Goal: Task Accomplishment & Management: Use online tool/utility

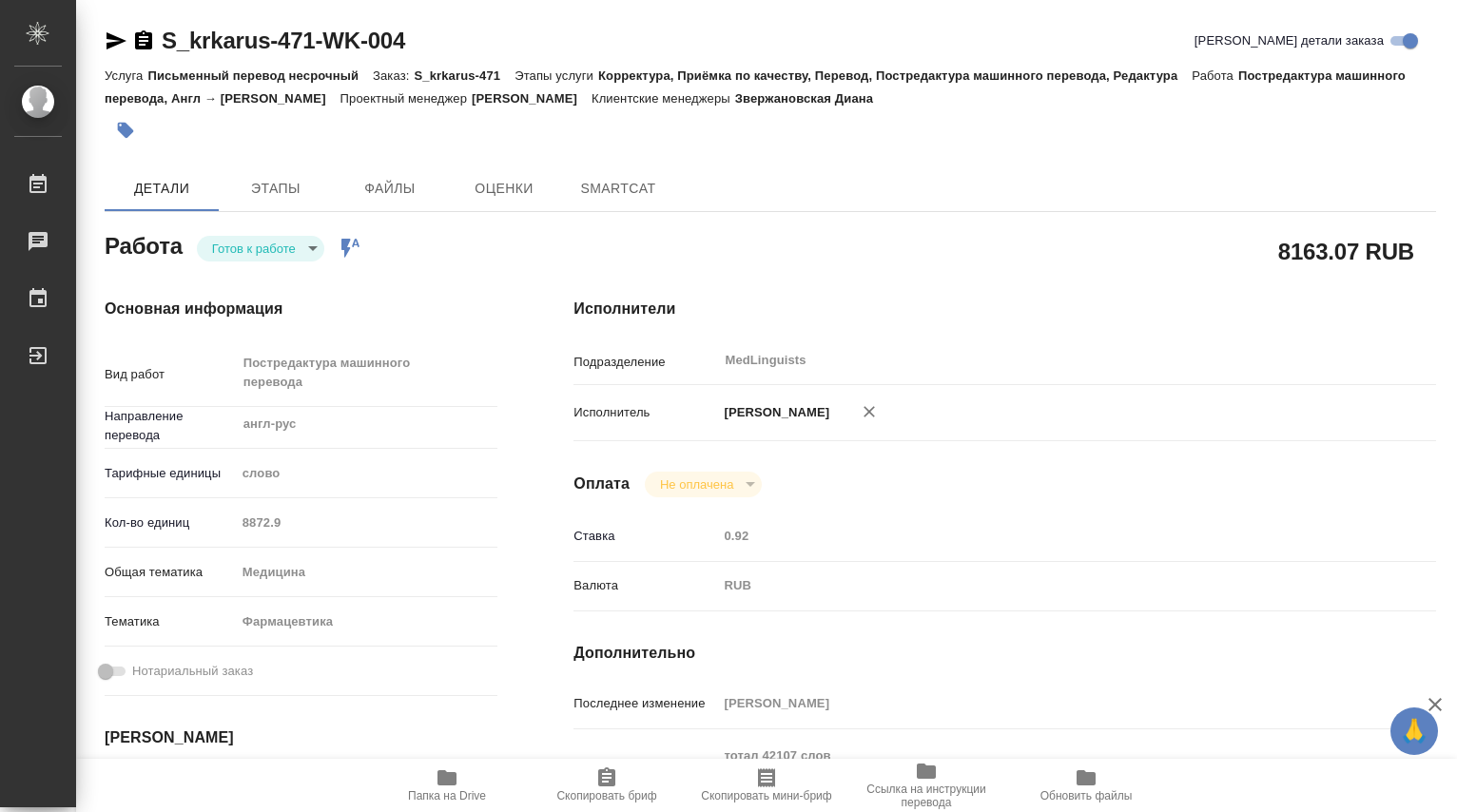
type textarea "x"
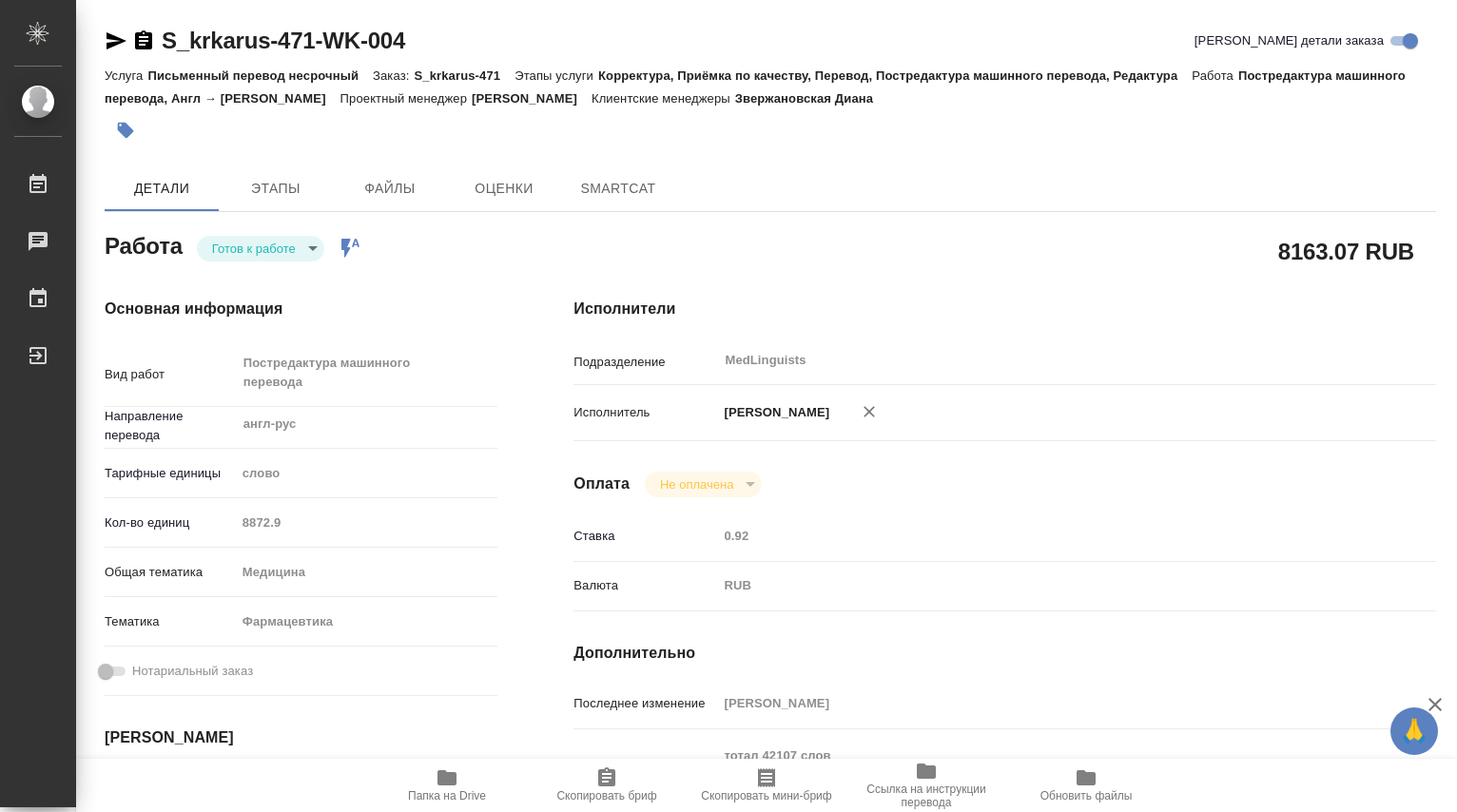
type textarea "x"
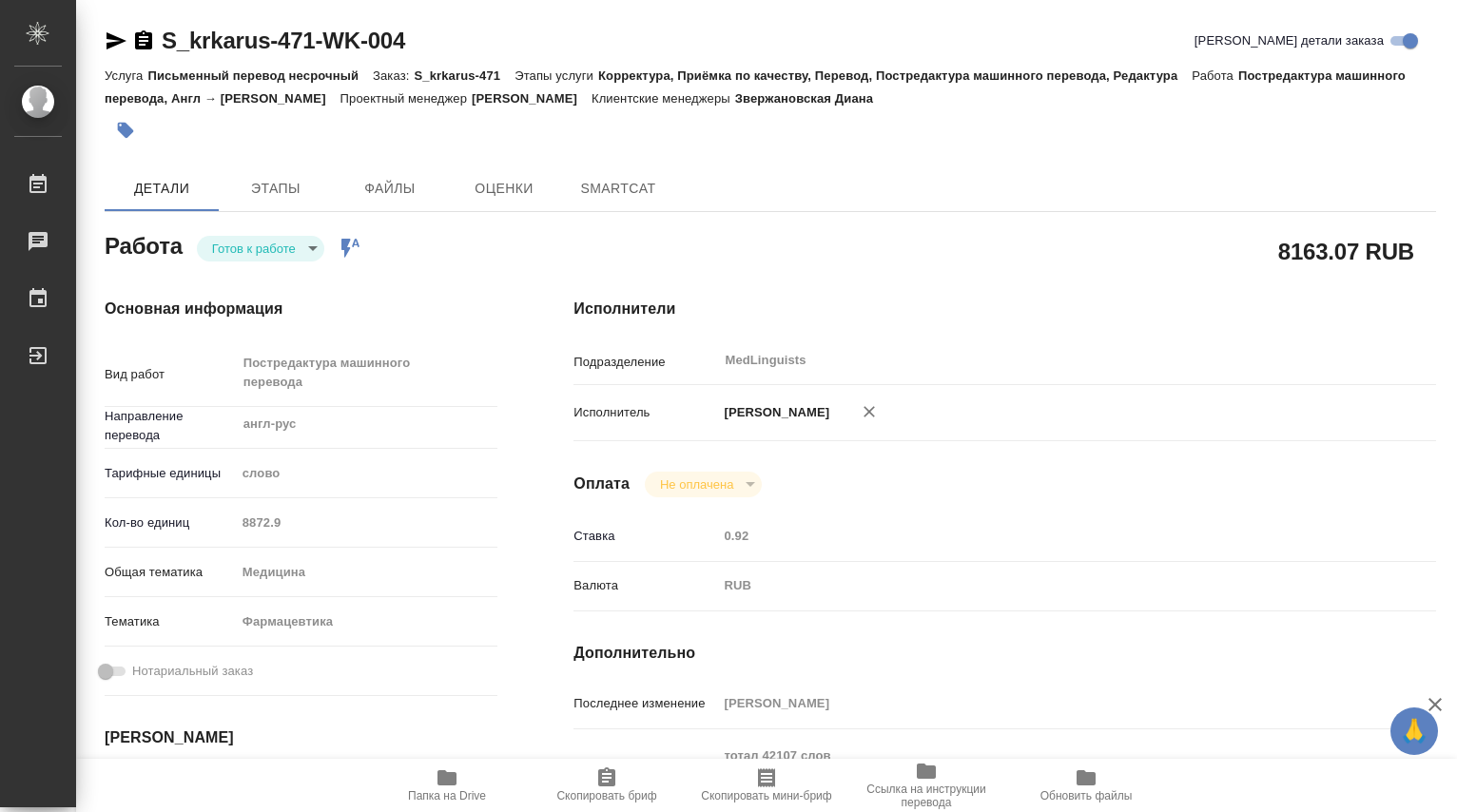
type textarea "x"
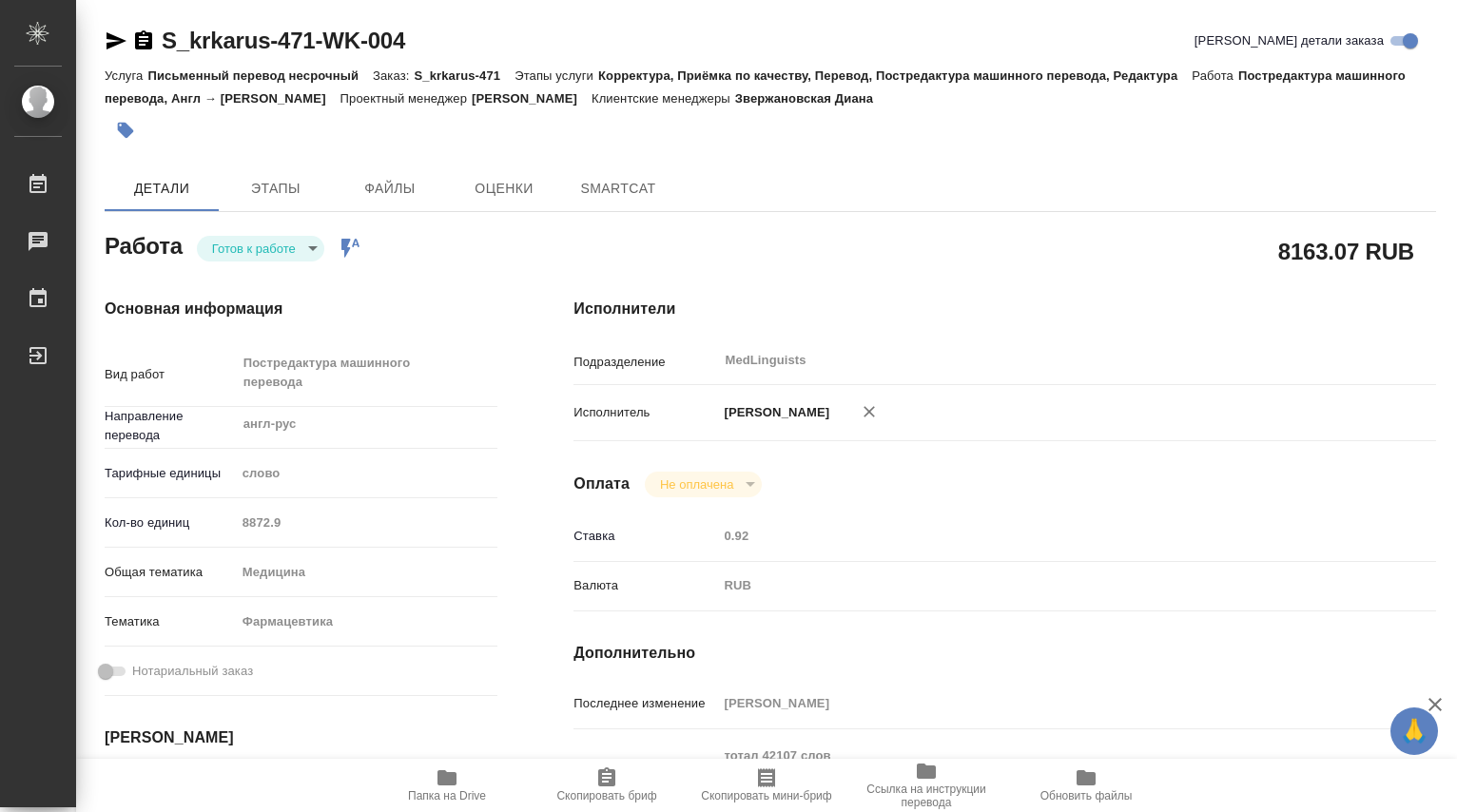
type textarea "x"
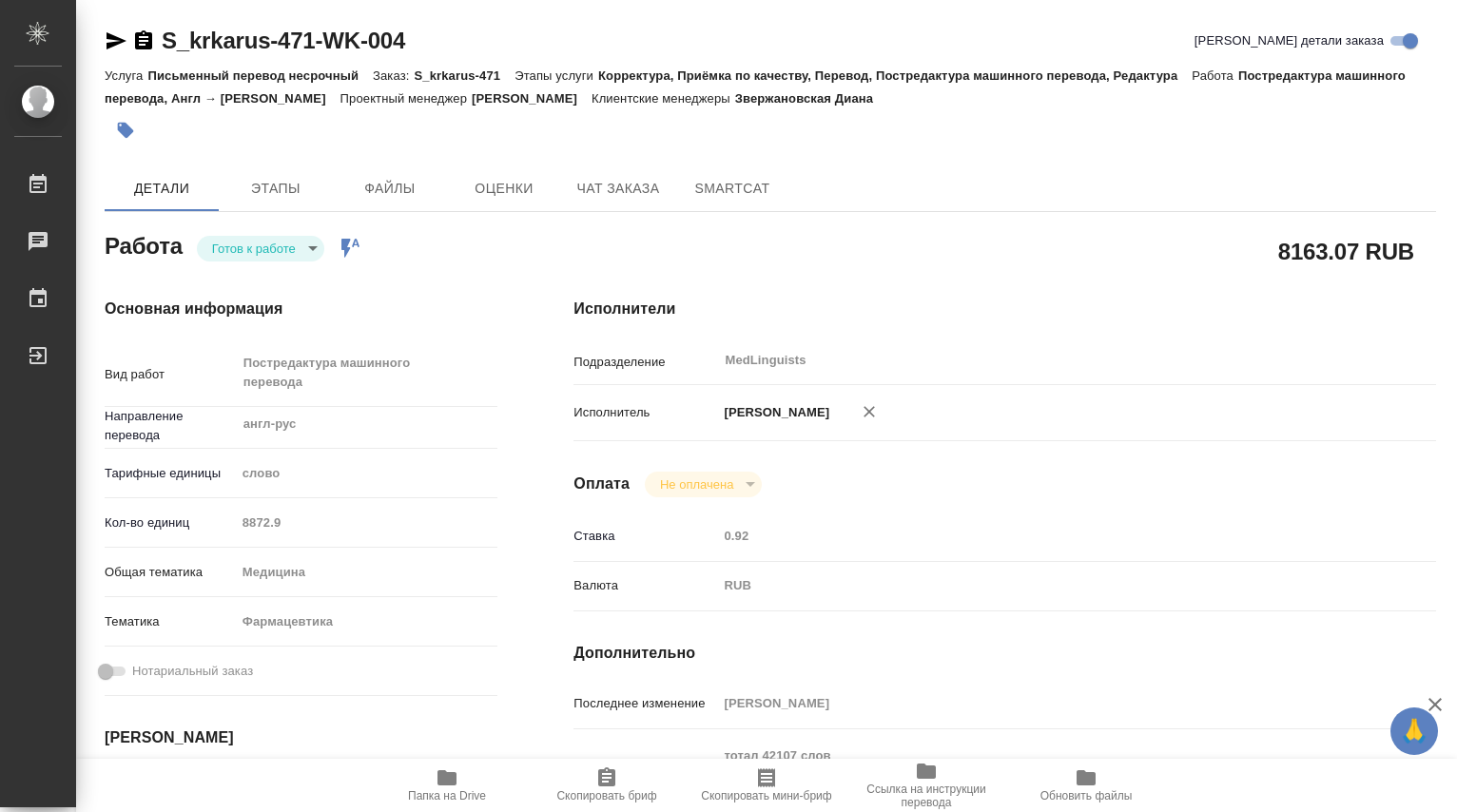
type textarea "x"
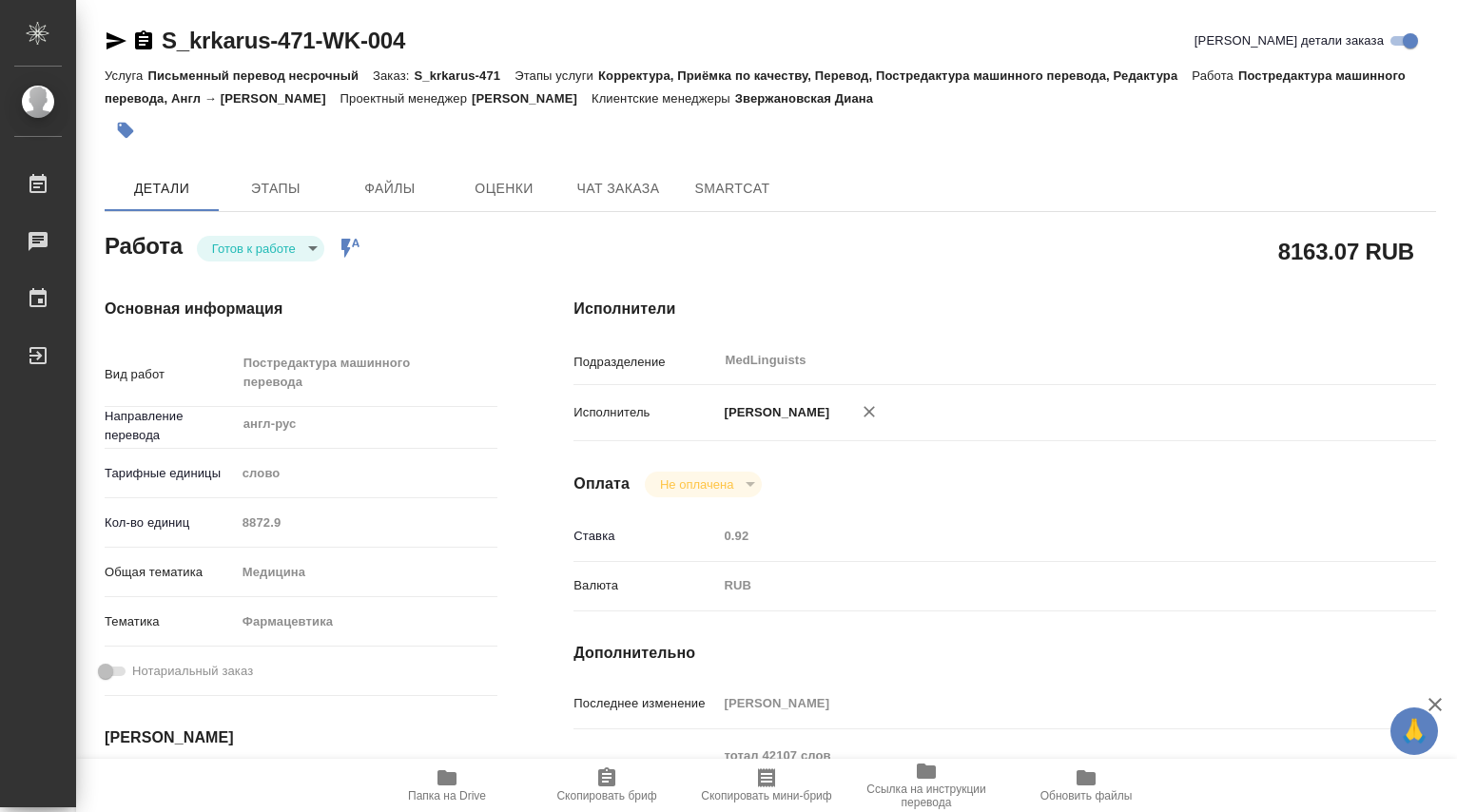
type textarea "x"
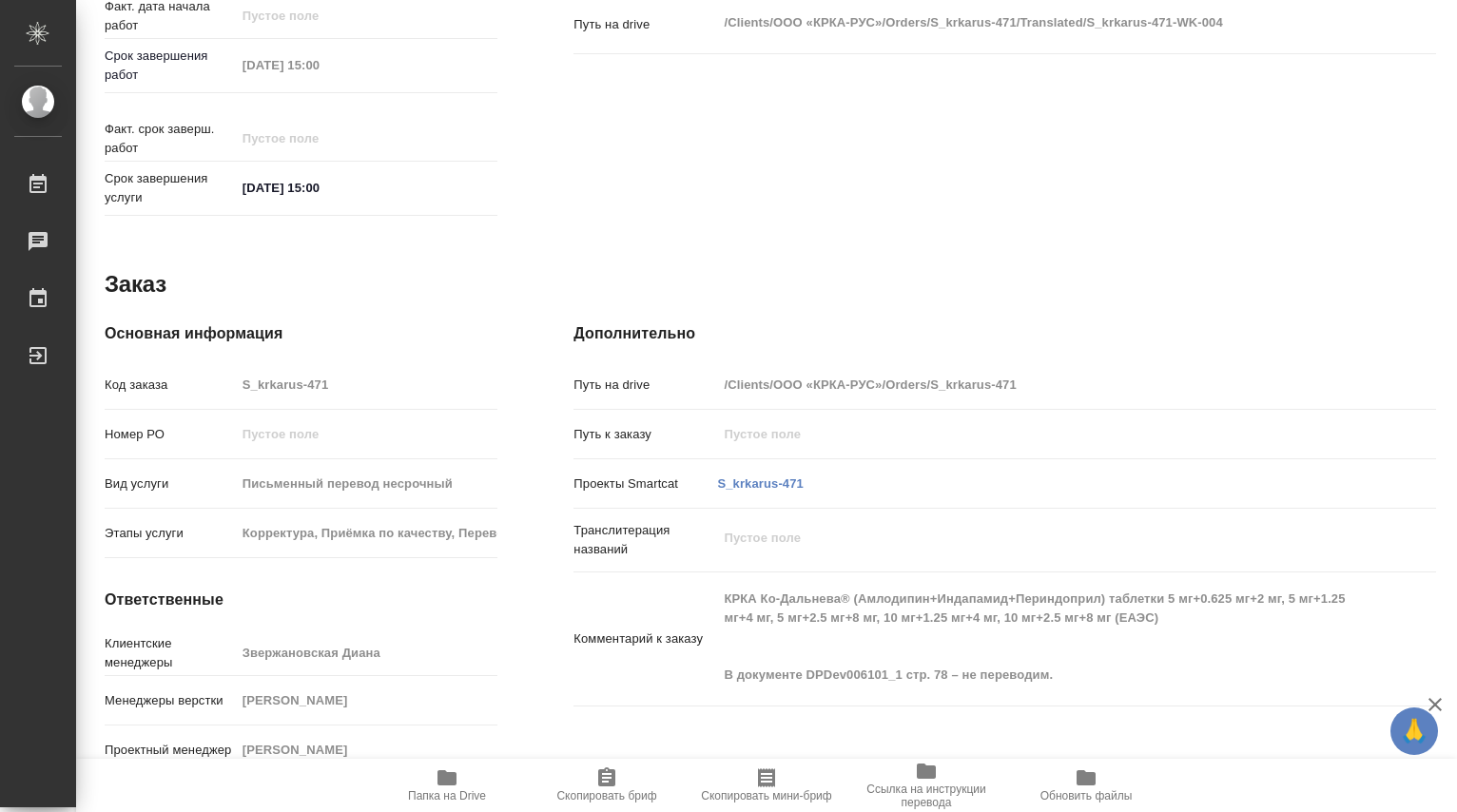
scroll to position [196, 0]
